Goal: Task Accomplishment & Management: Use online tool/utility

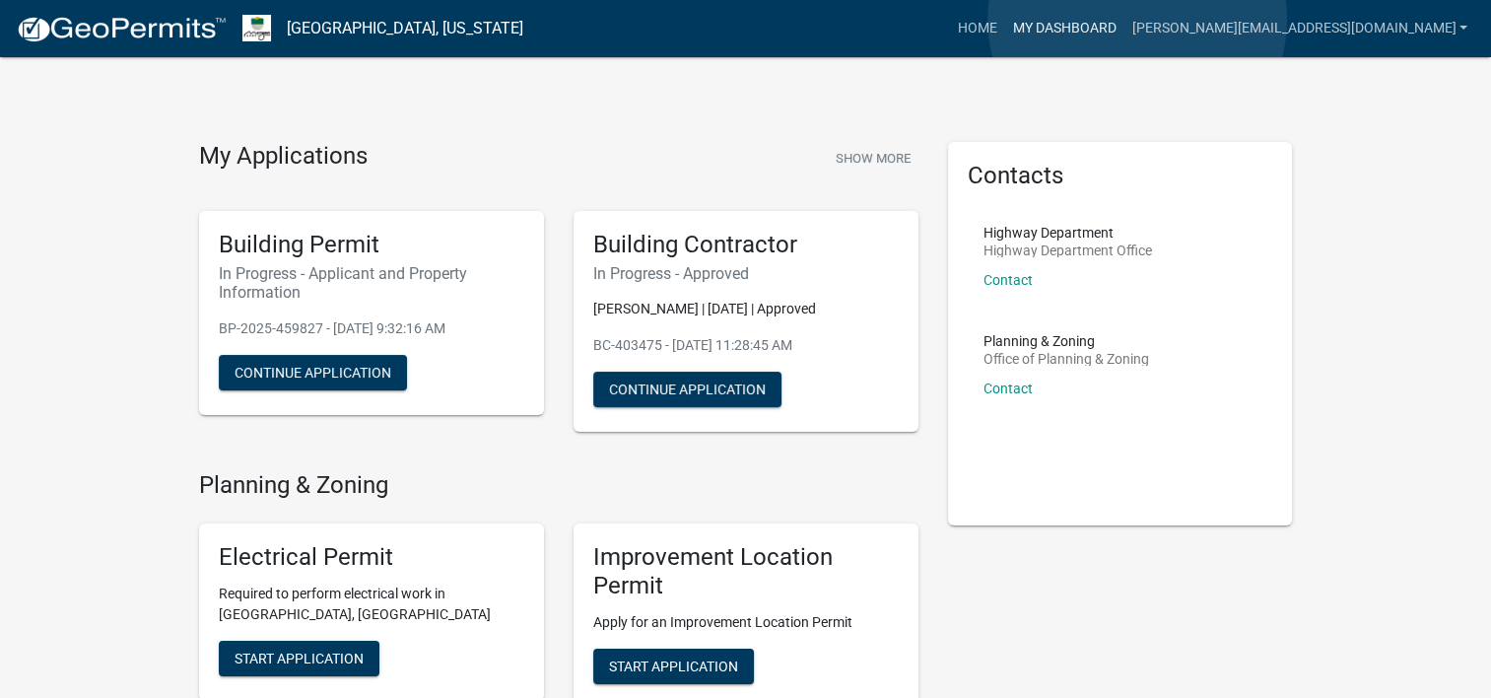
click at [1124, 20] on link "My Dashboard" at bounding box center [1063, 28] width 119 height 37
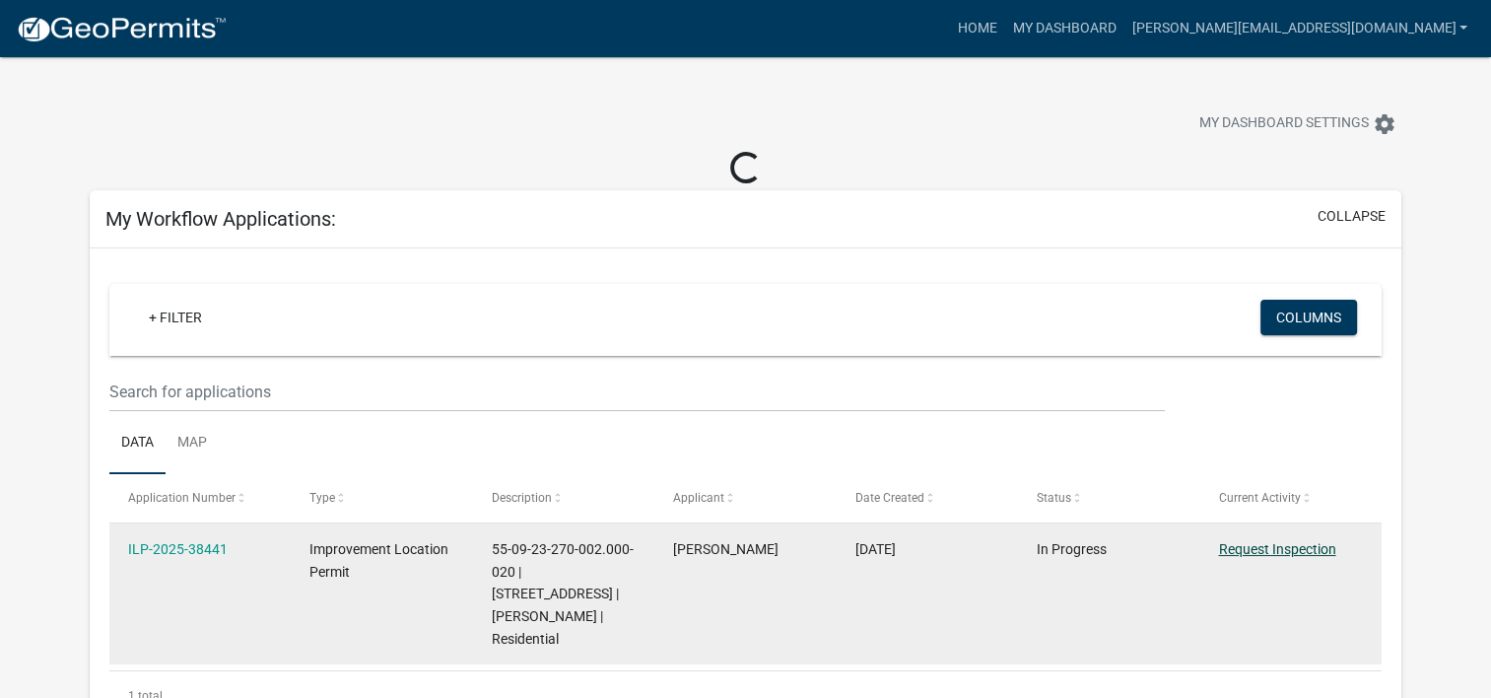
click at [1260, 548] on link "Request Inspection" at bounding box center [1276, 549] width 117 height 16
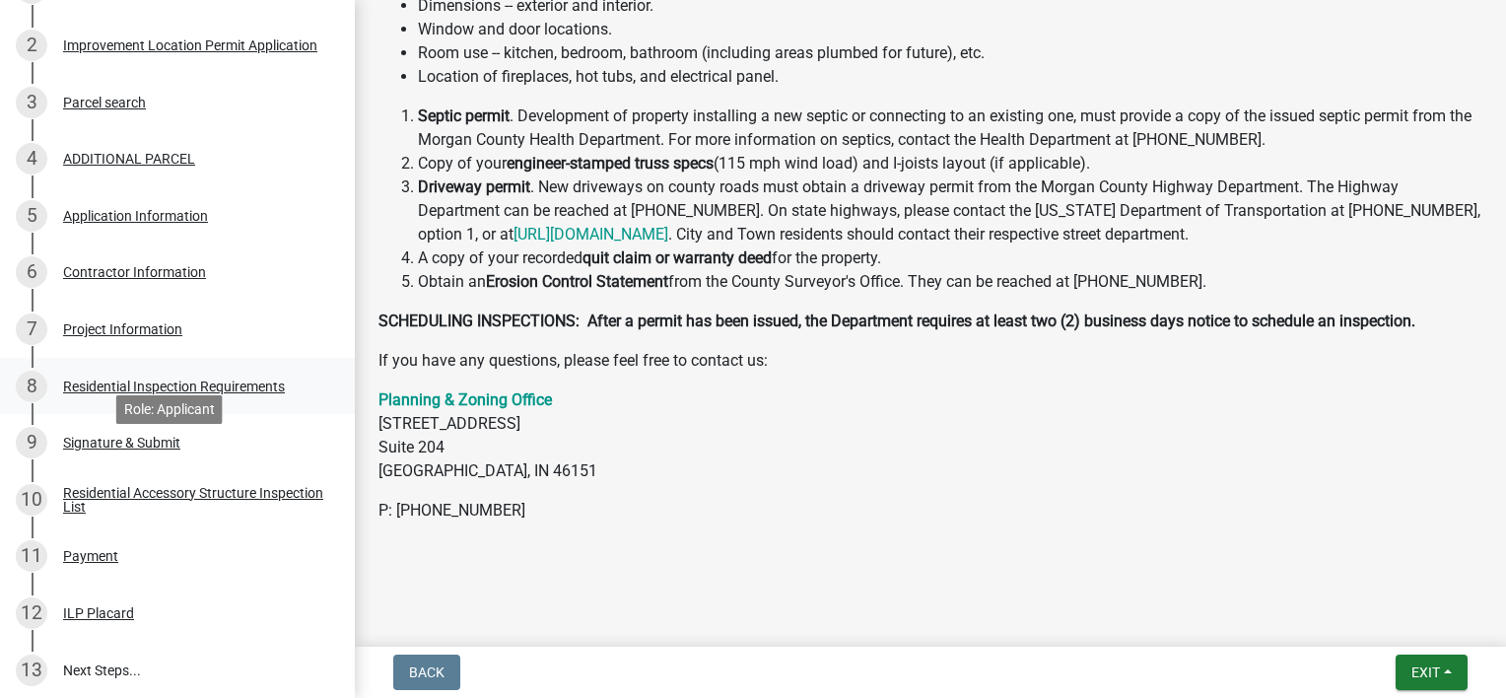
scroll to position [565, 0]
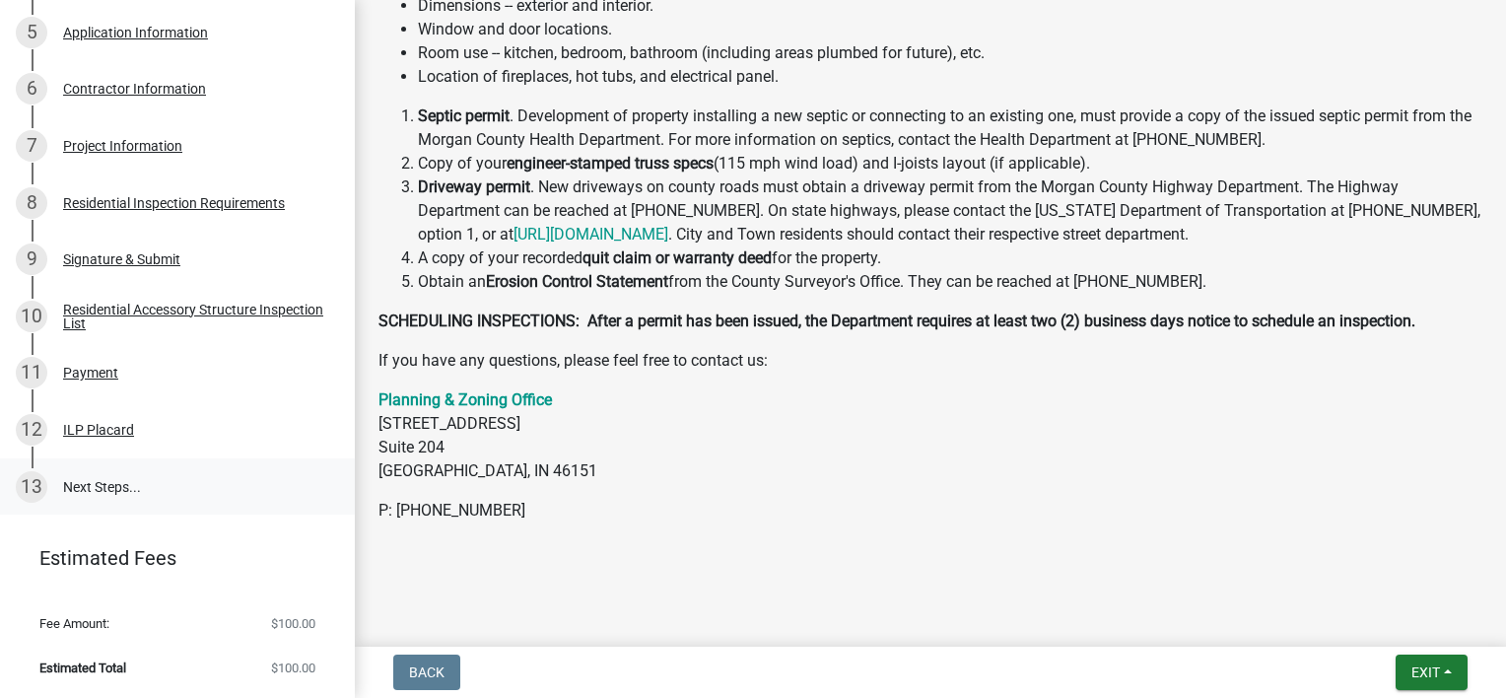
click at [84, 493] on link "13 Next Steps..." at bounding box center [177, 486] width 355 height 57
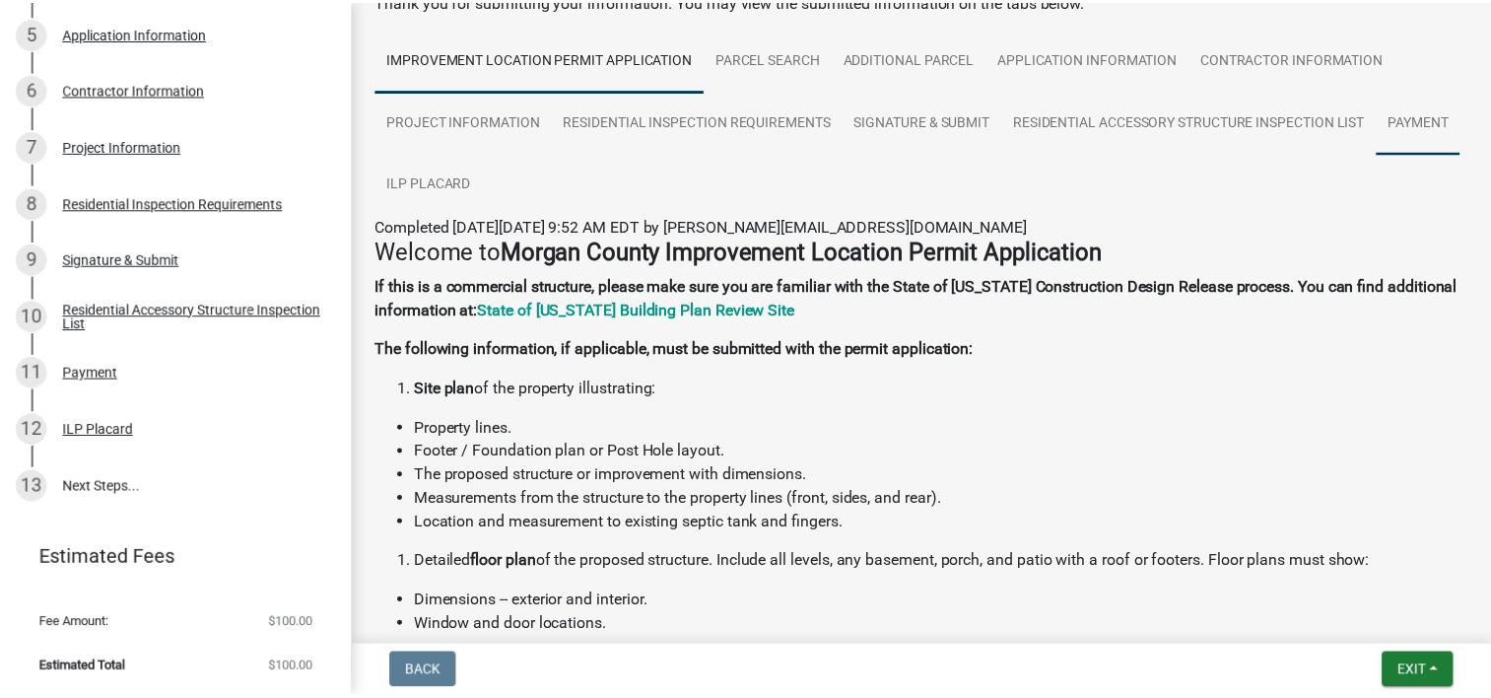
scroll to position [0, 0]
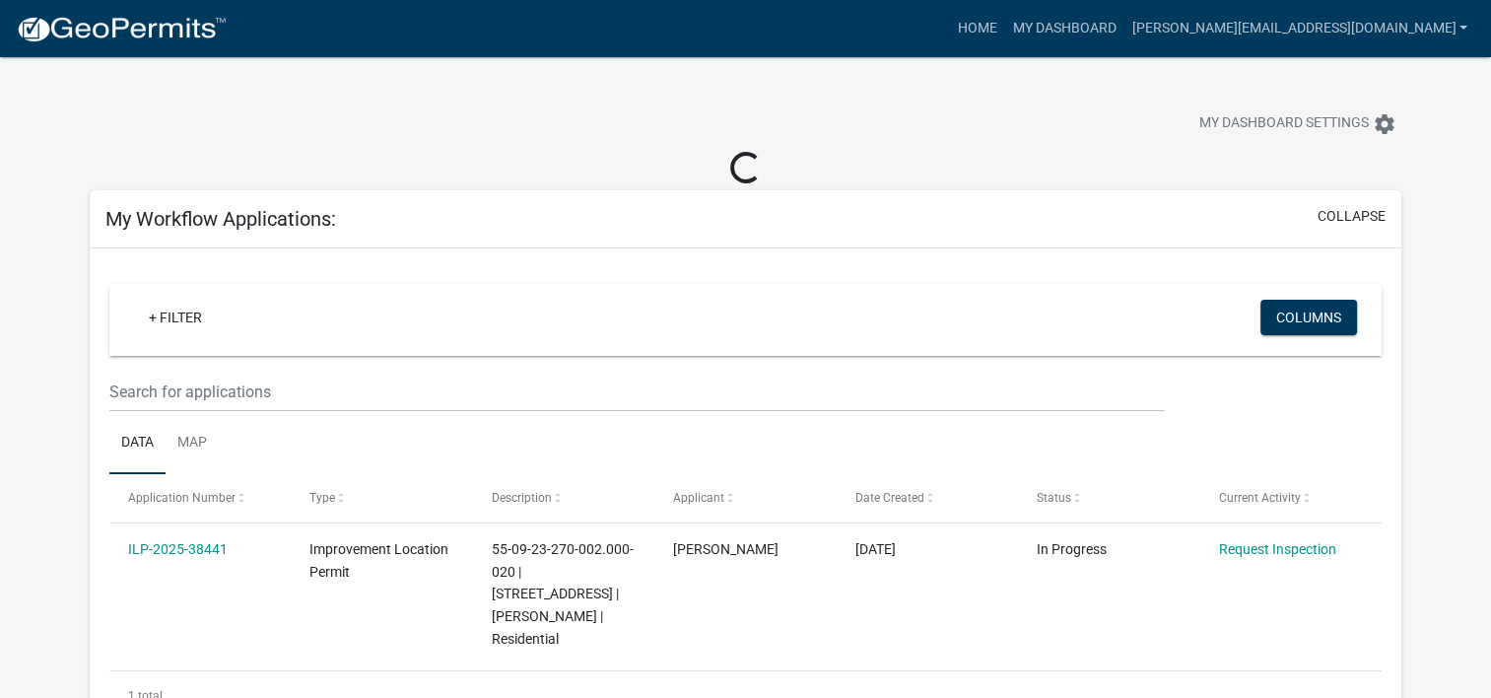
scroll to position [197, 0]
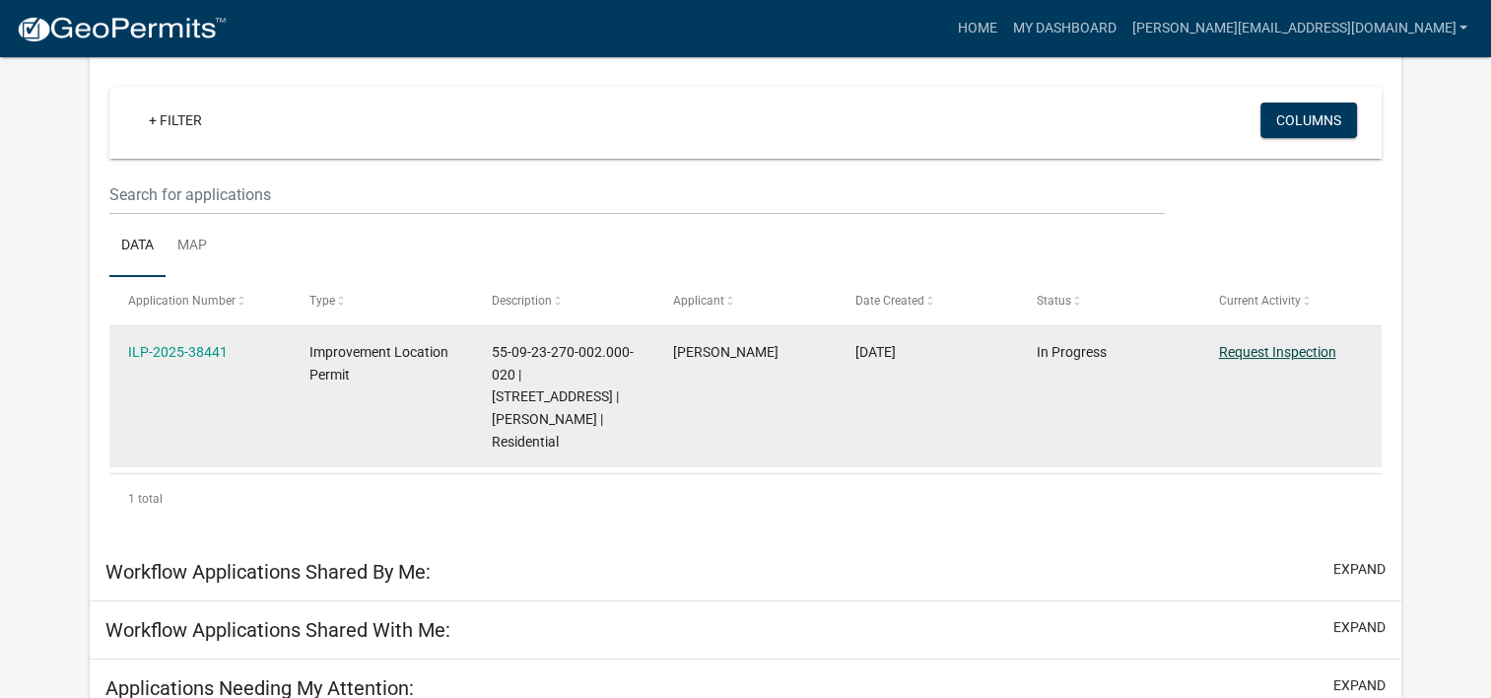
click at [1299, 351] on link "Request Inspection" at bounding box center [1276, 352] width 117 height 16
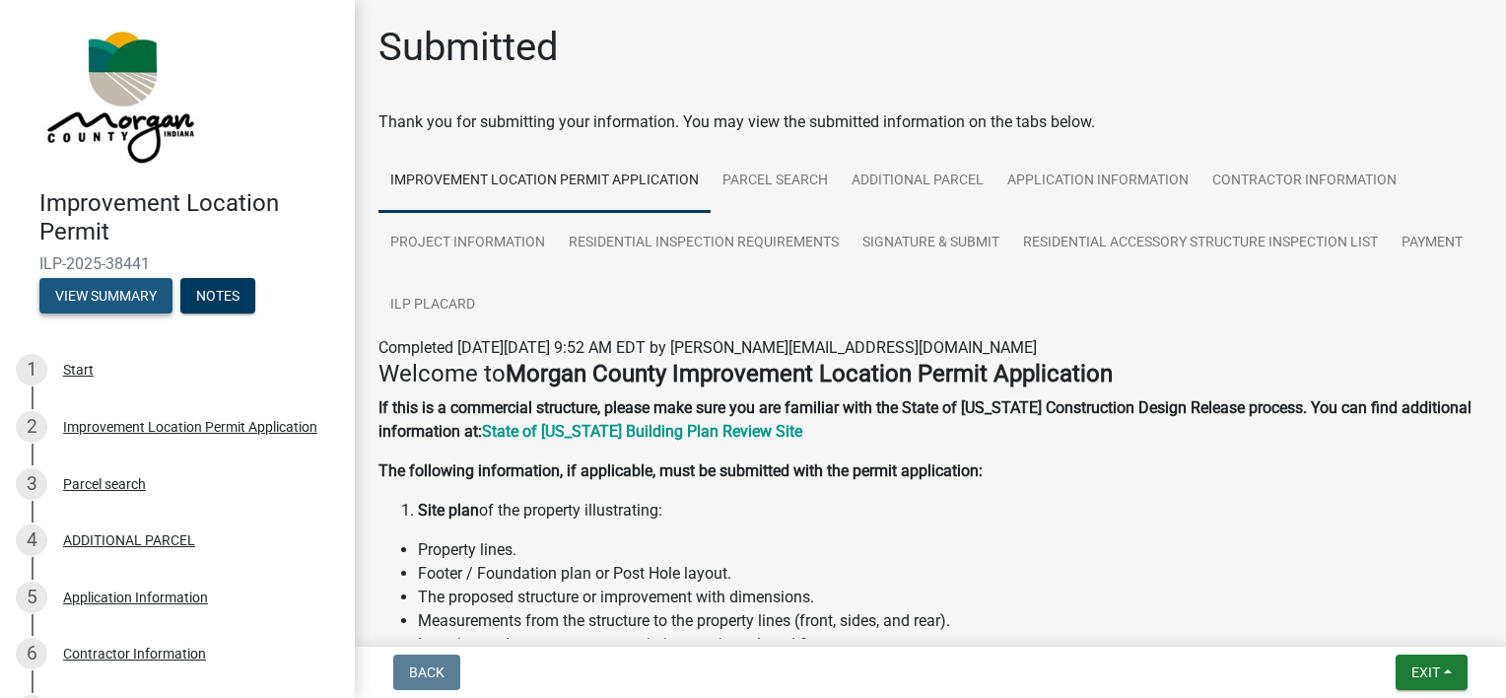
click at [104, 289] on button "View Summary" at bounding box center [105, 295] width 133 height 35
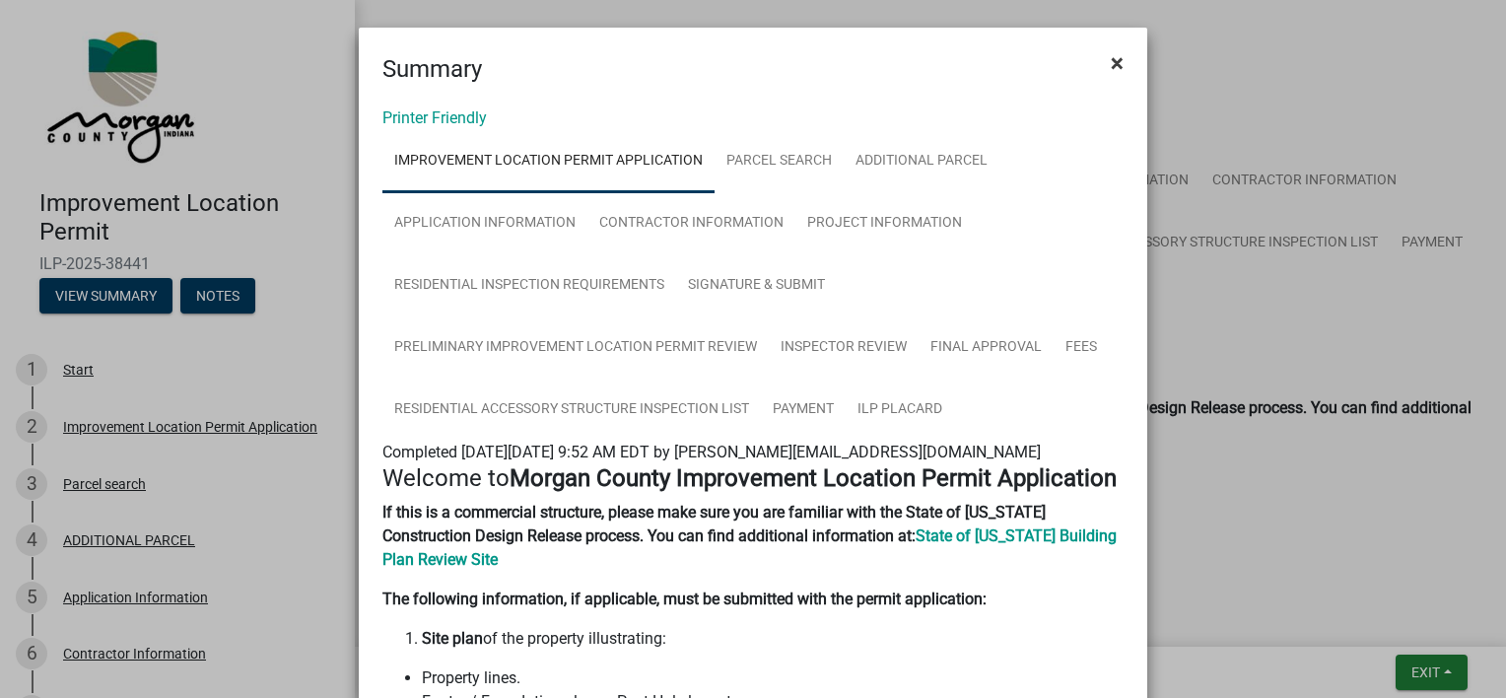
click at [1111, 65] on span "×" at bounding box center [1117, 63] width 13 height 28
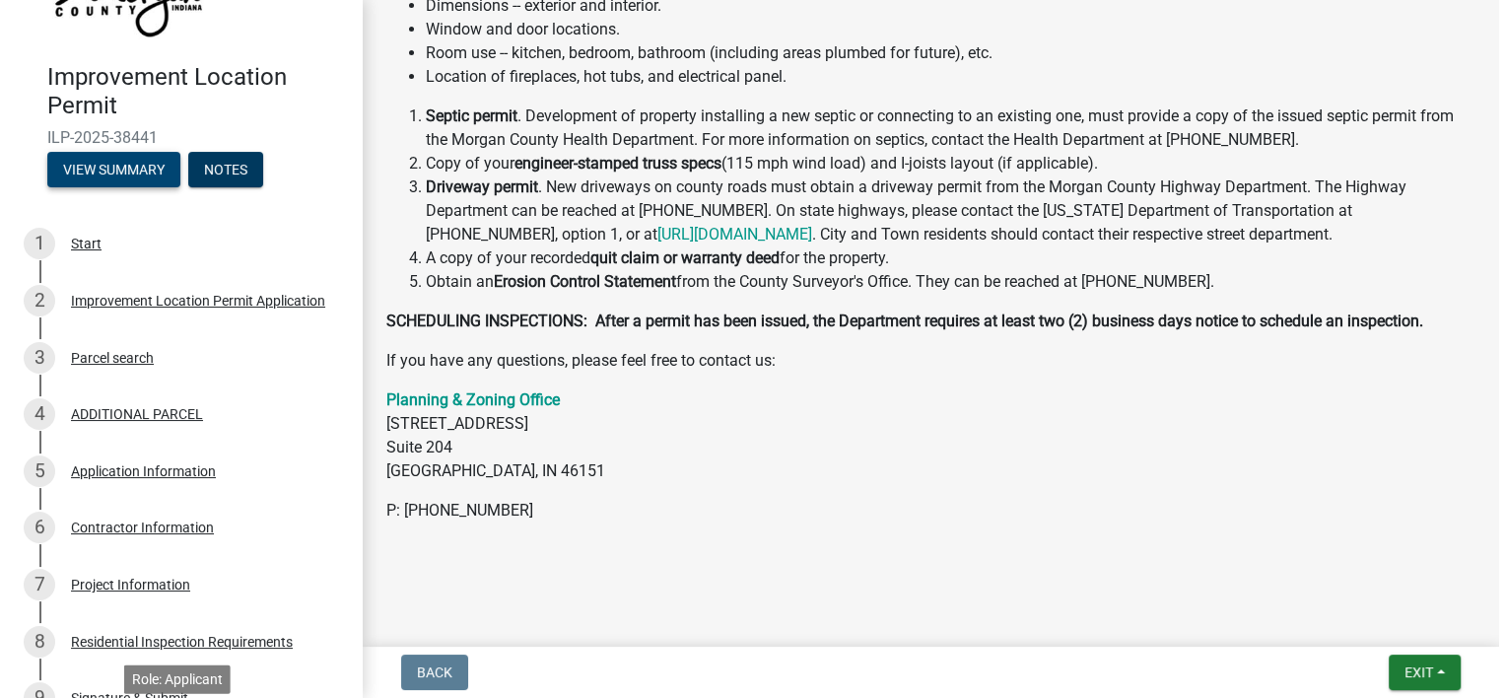
scroll to position [72, 0]
